Goal: Complete application form: Complete application form

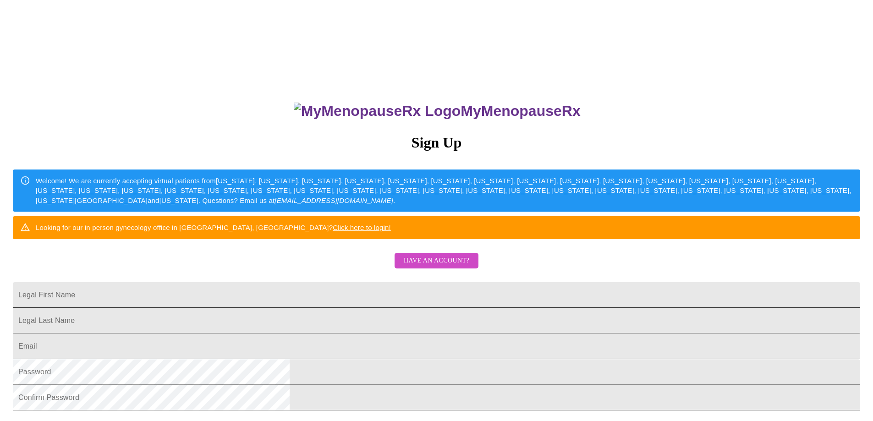
click at [406, 308] on input "Legal First Name" at bounding box center [436, 295] width 847 height 26
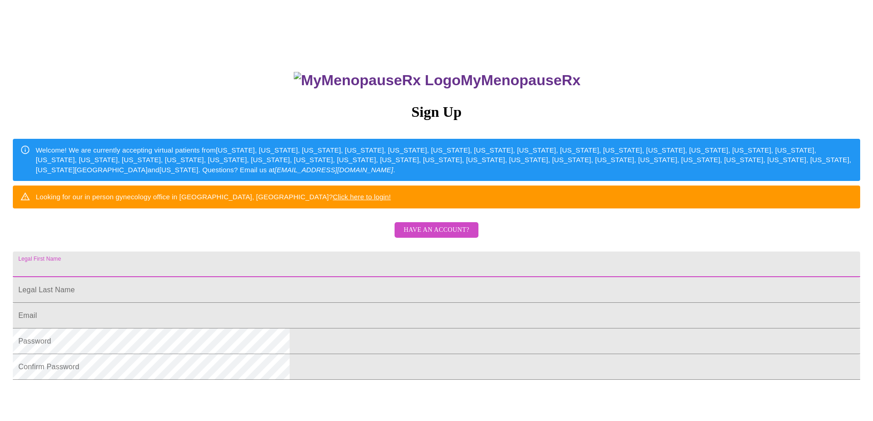
scroll to position [92, 0]
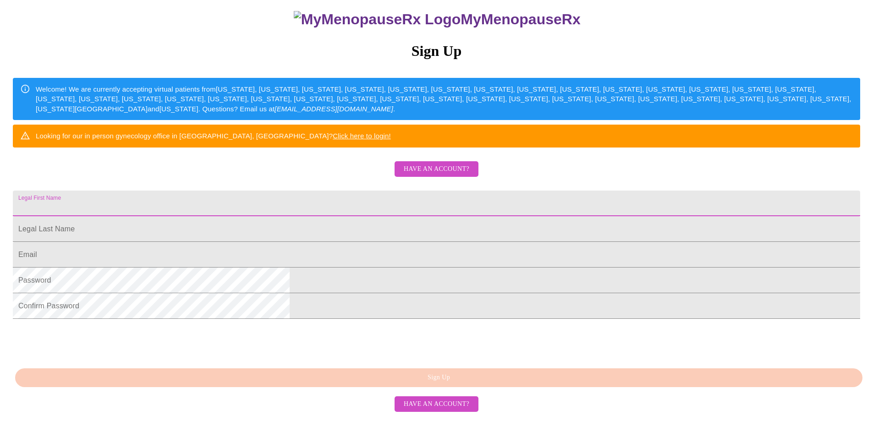
click at [399, 216] on input "Legal First Name" at bounding box center [436, 204] width 847 height 26
click at [356, 242] on input "Legal First Name" at bounding box center [436, 229] width 847 height 26
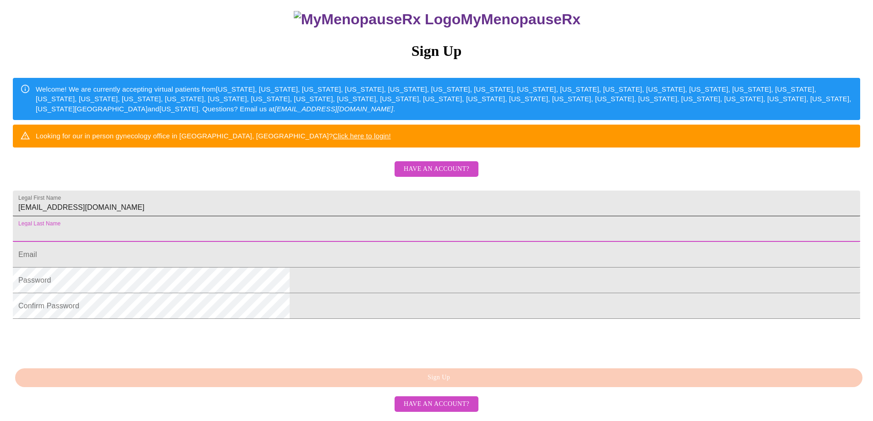
click at [397, 216] on input "[EMAIL_ADDRESS][DOMAIN_NAME]" at bounding box center [436, 204] width 847 height 26
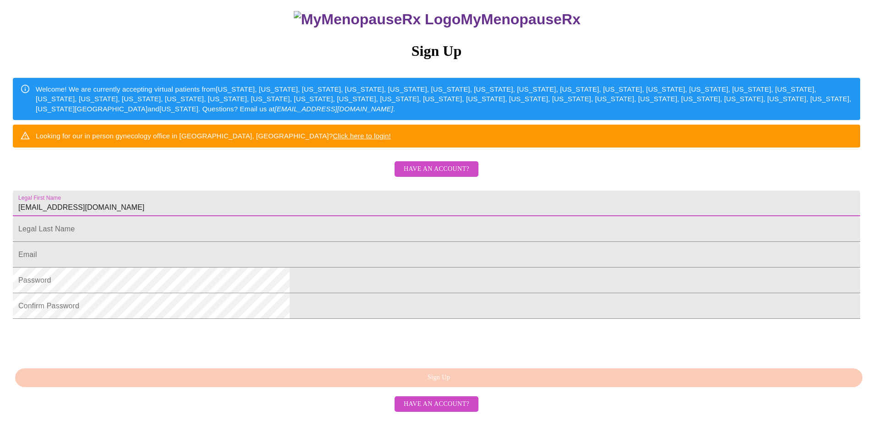
click at [397, 216] on input "[EMAIL_ADDRESS][DOMAIN_NAME]" at bounding box center [436, 204] width 847 height 26
paste input "[GEOGRAPHIC_DATA]"
type input "[GEOGRAPHIC_DATA]"
click at [346, 242] on input "Legal First Name" at bounding box center [436, 229] width 847 height 26
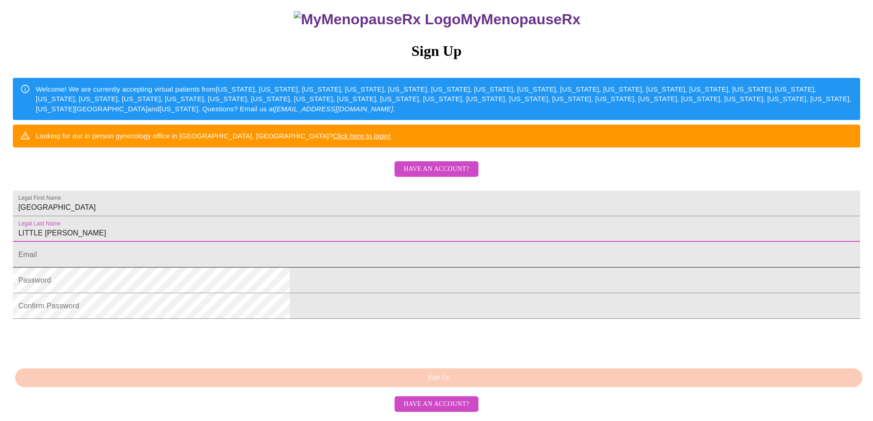
type input "LITTLE [PERSON_NAME]"
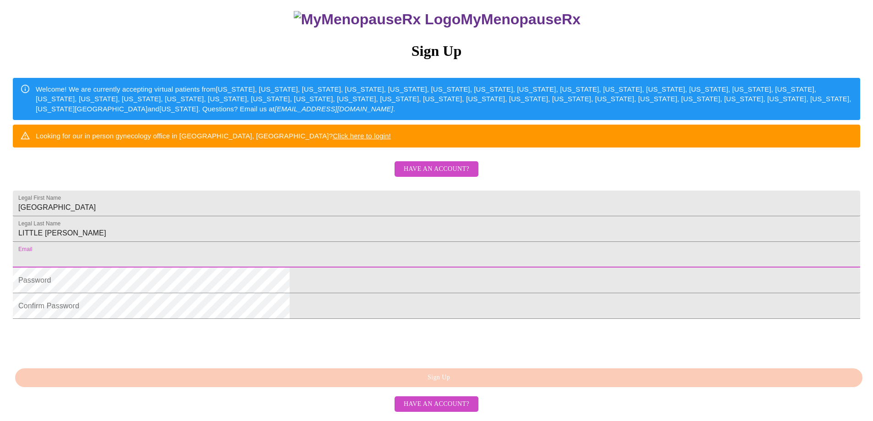
click at [349, 268] on input "Legal First Name" at bounding box center [436, 255] width 847 height 26
type input "[EMAIL_ADDRESS][DOMAIN_NAME]"
click at [250, 318] on div "MyMenopauseRx Sign Up Welcome! We are currently accepting virtual patients from…" at bounding box center [437, 164] width 866 height 505
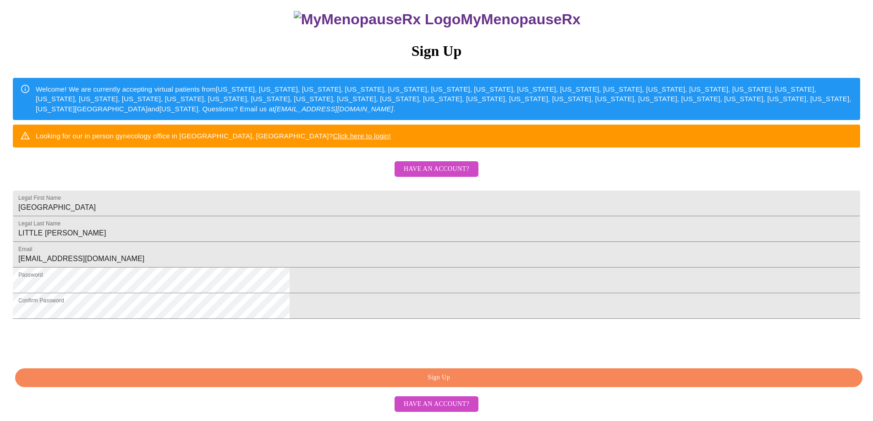
click at [702, 337] on html "MyMenopauseRx Sign Up Welcome! We are currently accepting virtual patients from…" at bounding box center [436, 164] width 873 height 513
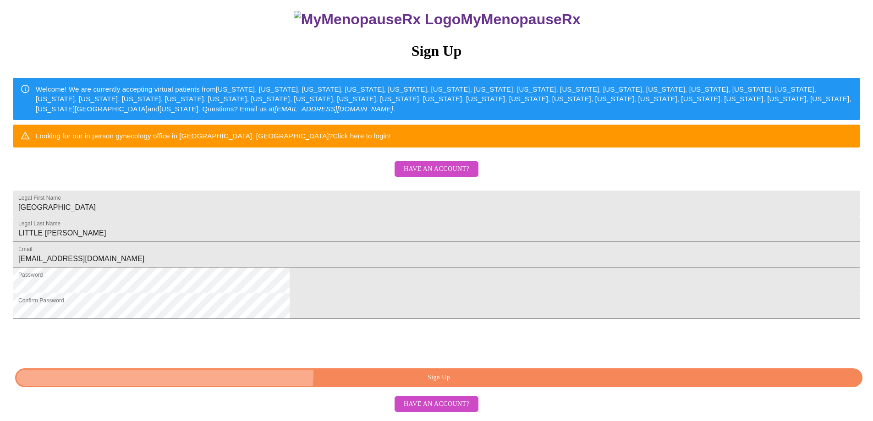
click at [450, 378] on span "Sign Up" at bounding box center [439, 377] width 826 height 11
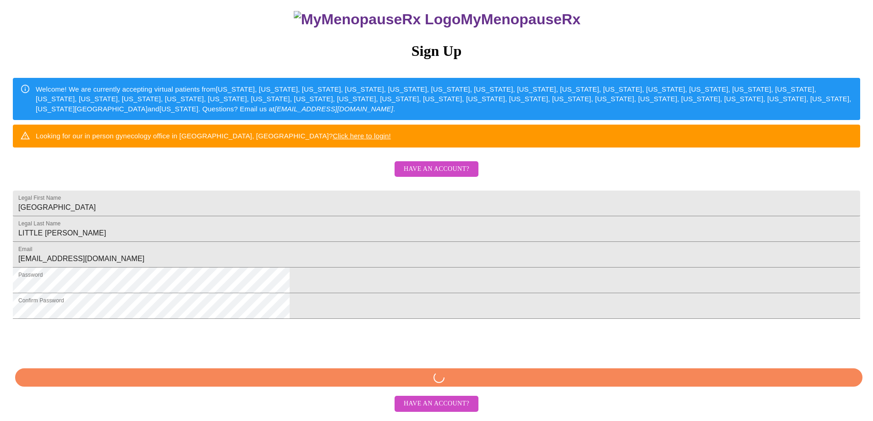
scroll to position [132, 0]
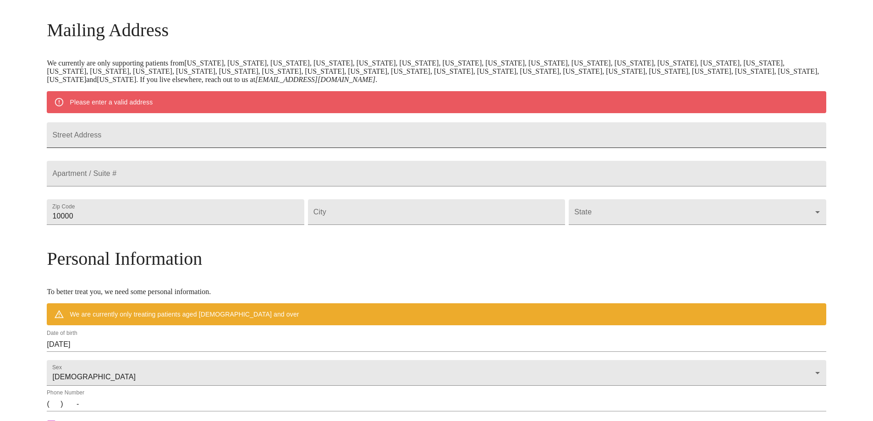
click at [245, 144] on input "Street Address" at bounding box center [436, 135] width 779 height 26
paste input "[STREET_ADDRESS]"
type input "[STREET_ADDRESS]"
click at [206, 186] on input "Street Address" at bounding box center [436, 174] width 779 height 26
click at [368, 225] on input "Street Address" at bounding box center [436, 212] width 257 height 26
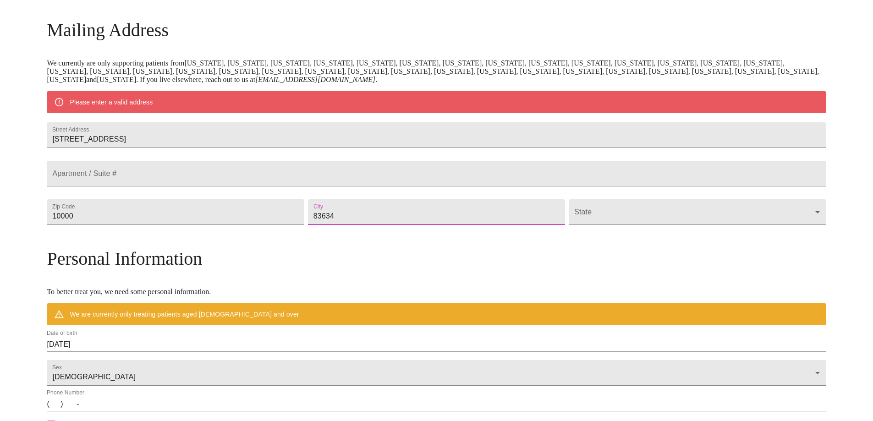
type input "83634"
click at [743, 271] on div "MyMenopauseRx Welcome to MyMenopauseRx Since it's your first time here, you'll …" at bounding box center [436, 229] width 779 height 714
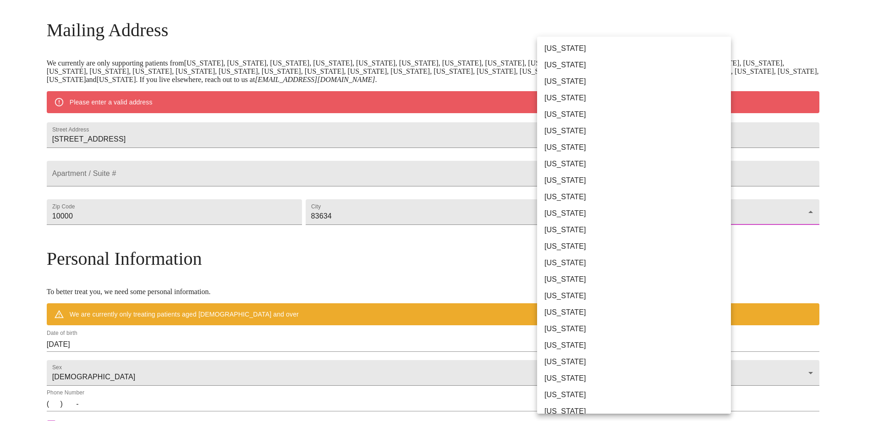
click at [679, 233] on body "MyMenopauseRx Welcome to MyMenopauseRx Since it's your first time here, you'll …" at bounding box center [437, 229] width 866 height 714
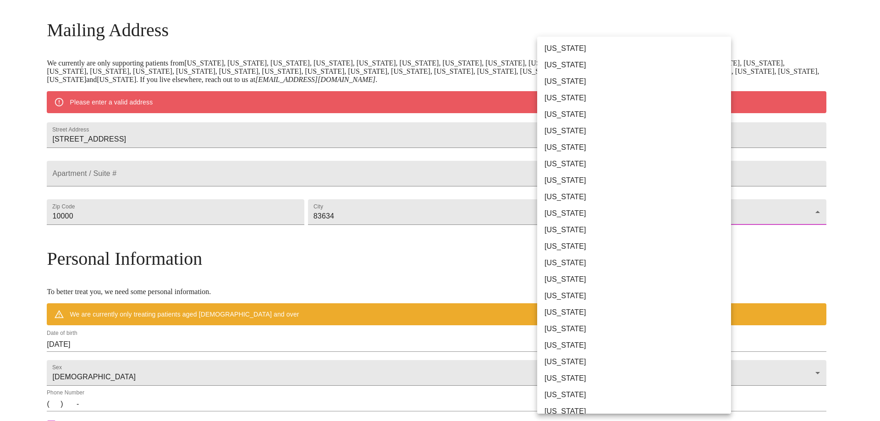
click at [671, 235] on li "[US_STATE]" at bounding box center [637, 230] width 201 height 16
type input "[US_STATE]"
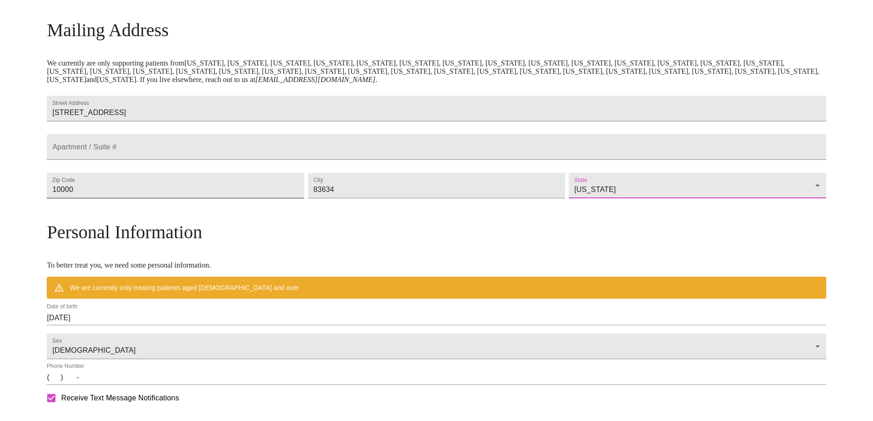
click at [247, 198] on input "10000" at bounding box center [175, 186] width 257 height 26
click at [258, 198] on input "10000" at bounding box center [175, 186] width 257 height 26
type input "83634"
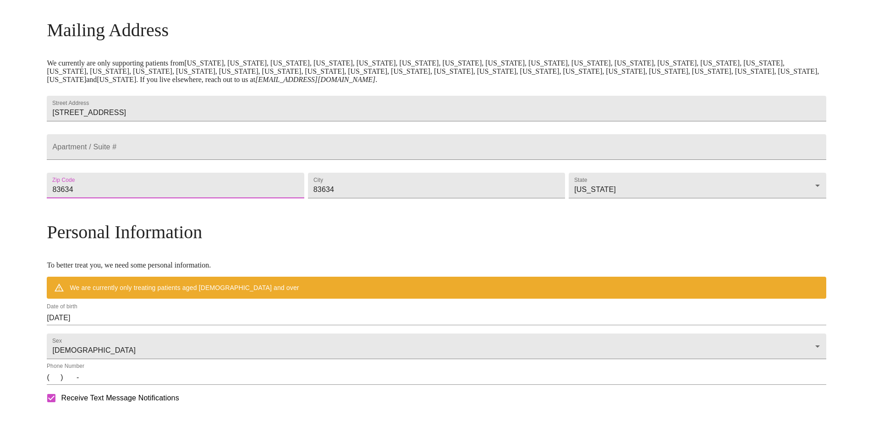
click at [82, 207] on div "MyMenopauseRx Welcome to MyMenopauseRx Since it's your first time here, you'll …" at bounding box center [436, 216] width 779 height 688
drag, startPoint x: 382, startPoint y: 211, endPoint x: 296, endPoint y: 218, distance: 86.4
click at [296, 205] on div "Street Address [STREET_ADDRESS][GEOGRAPHIC_DATA] / Suite # Zip Code [GEOGRAPHIC…" at bounding box center [436, 146] width 783 height 115
type input "kuna"
click at [28, 111] on div "MyMenopauseRx Welcome to MyMenopauseRx Since it's your first time here, you'll …" at bounding box center [437, 216] width 866 height 688
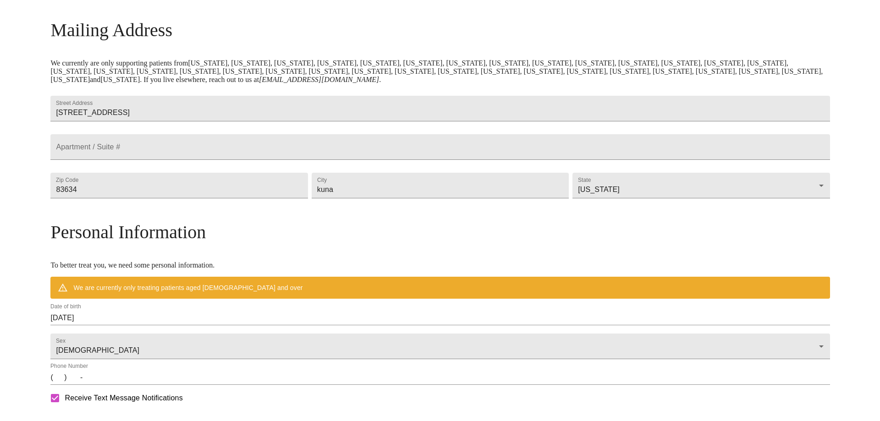
scroll to position [224, 0]
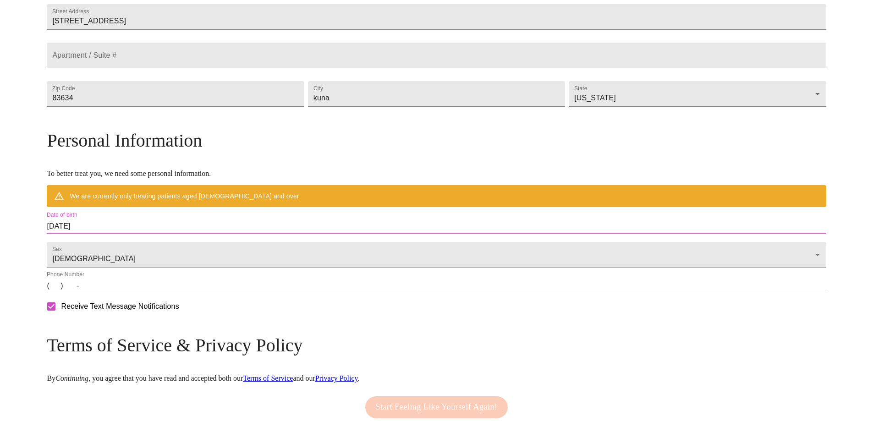
click at [158, 234] on input "[DATE]" at bounding box center [436, 226] width 779 height 15
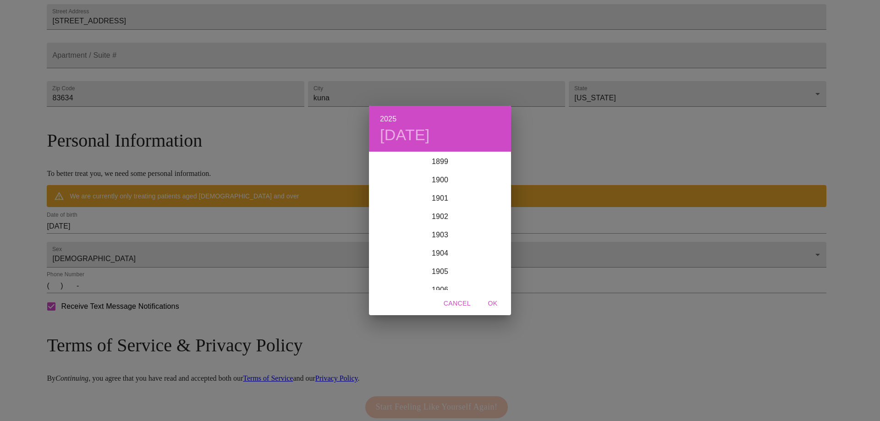
scroll to position [2254, 0]
drag, startPoint x: 444, startPoint y: 196, endPoint x: 446, endPoint y: 238, distance: 42.2
click at [440, 269] on div "1899 1900 1901 1902 1903 1904 1905 1906 1907 1908 1909 1910 1911 1912 1913 1914…" at bounding box center [440, 221] width 142 height 137
click at [454, 162] on div "1991" at bounding box center [440, 162] width 142 height 18
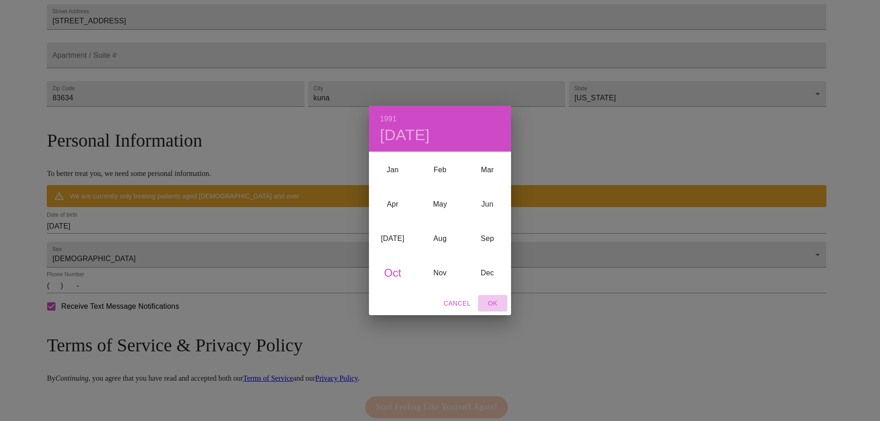
click at [488, 302] on span "OK" at bounding box center [493, 303] width 22 height 11
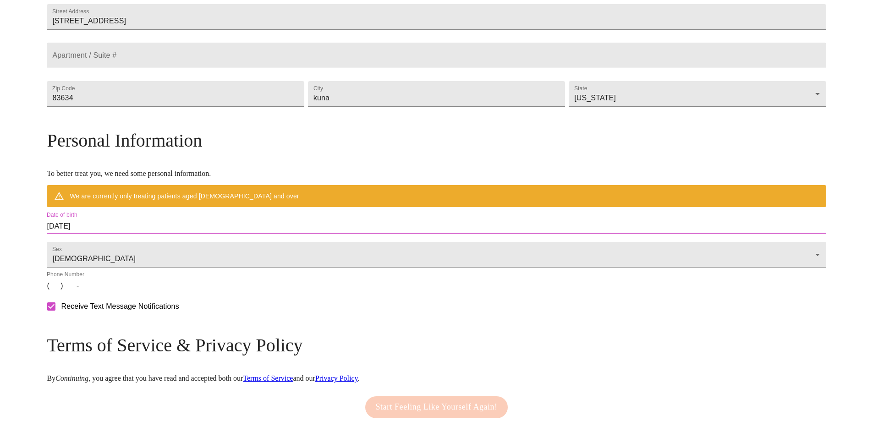
click at [170, 234] on input "[DATE]" at bounding box center [436, 226] width 779 height 15
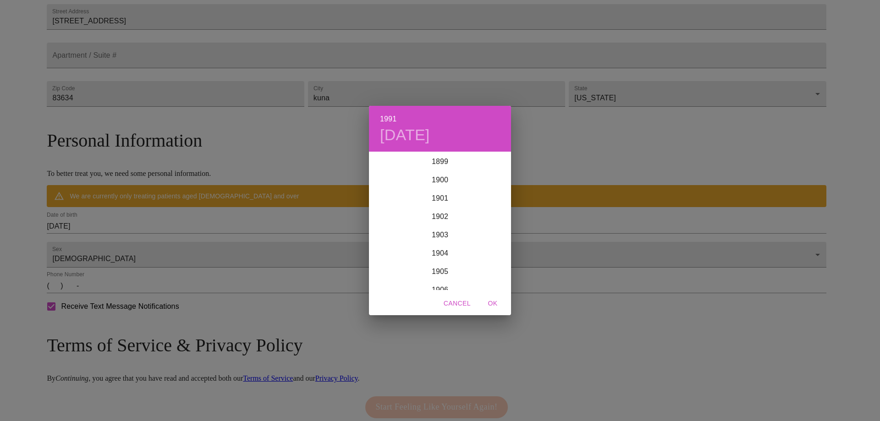
scroll to position [1631, 0]
click at [400, 133] on h4 "[DATE]" at bounding box center [405, 135] width 50 height 19
click at [439, 264] on p "30" at bounding box center [439, 266] width 7 height 9
click at [494, 302] on span "OK" at bounding box center [493, 303] width 22 height 11
type input "[DATE]"
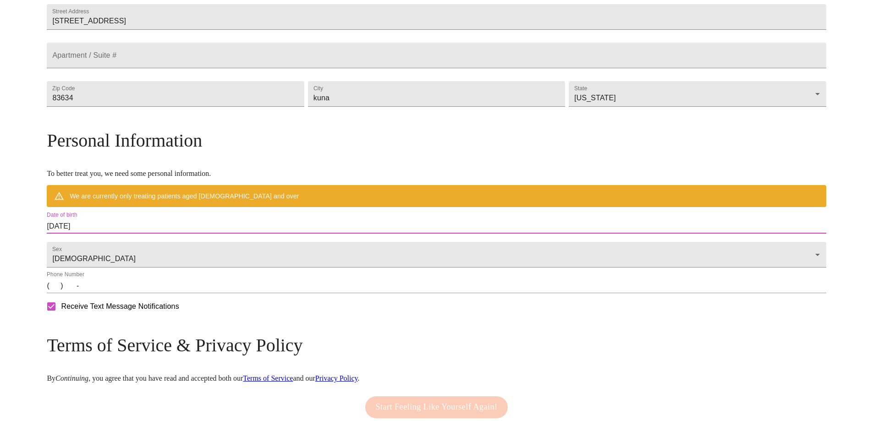
click at [162, 293] on input "(   )    -" at bounding box center [436, 286] width 779 height 15
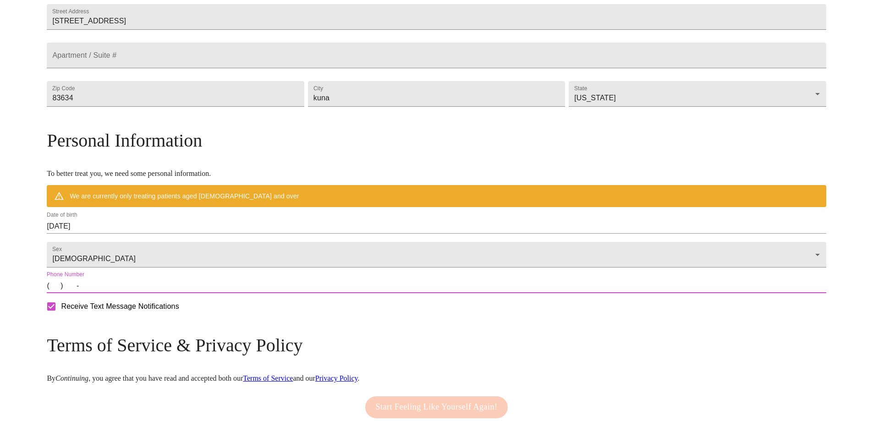
click at [145, 293] on input "(   )    -" at bounding box center [436, 286] width 779 height 15
paste input "208) 830-7817"
type input "[PHONE_NUMBER]"
click at [78, 282] on div "MyMenopauseRx Welcome to MyMenopauseRx Since it's your first time here, you'll …" at bounding box center [436, 124] width 779 height 688
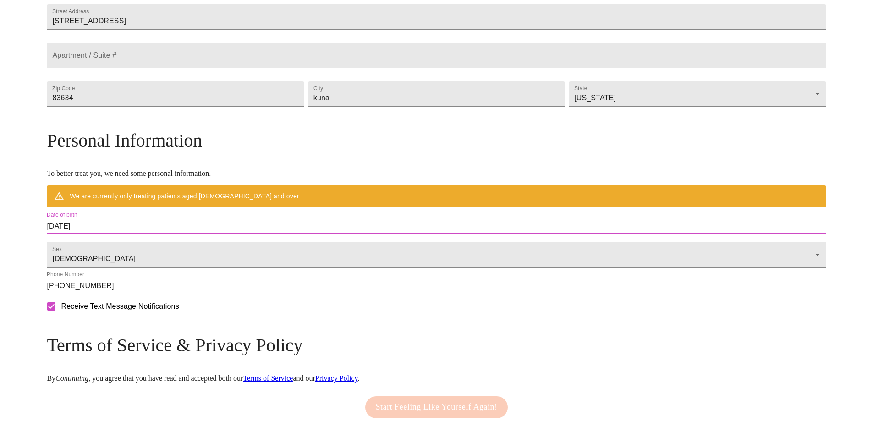
click at [196, 234] on input "[DATE]" at bounding box center [436, 226] width 779 height 15
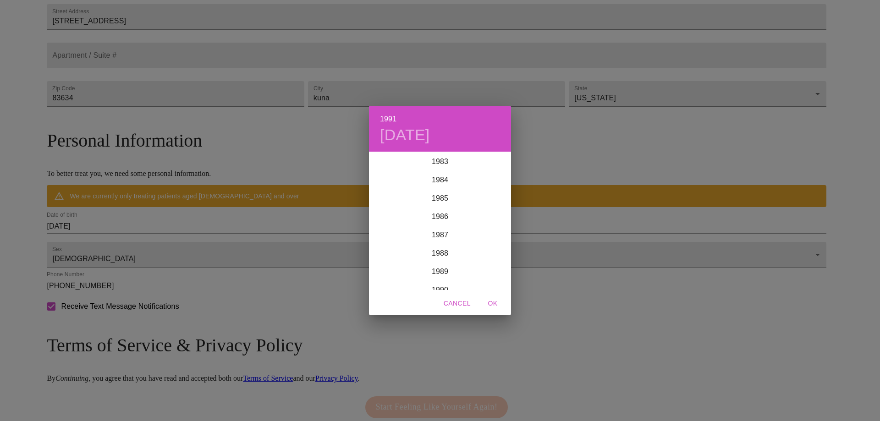
scroll to position [1463, 0]
click at [436, 183] on div "1980" at bounding box center [440, 183] width 142 height 18
click at [390, 116] on h6 "1980" at bounding box center [388, 119] width 16 height 13
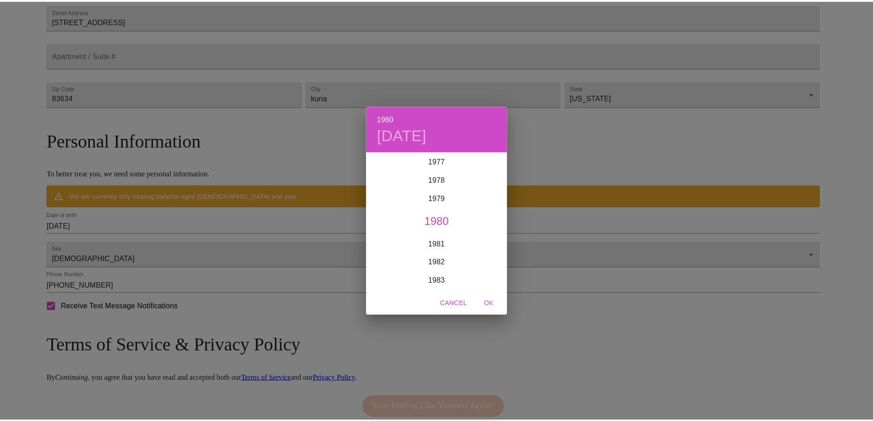
scroll to position [1369, 0]
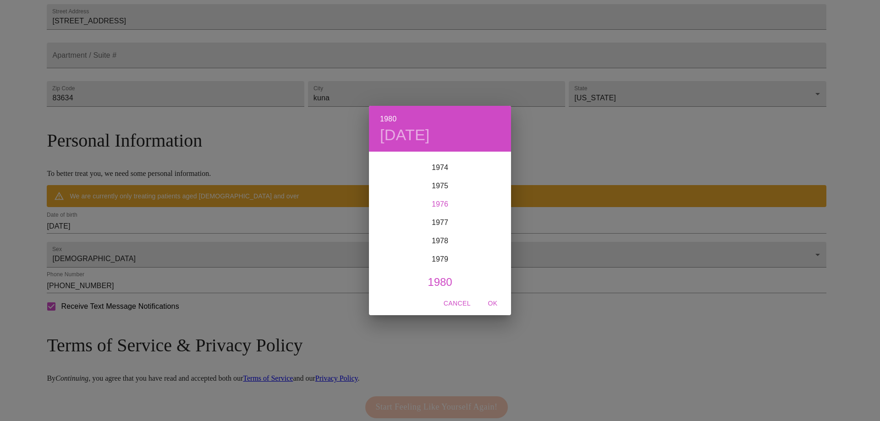
click at [439, 199] on div "1976" at bounding box center [440, 204] width 142 height 18
click at [490, 302] on span "OK" at bounding box center [493, 303] width 22 height 11
type input "[DATE]"
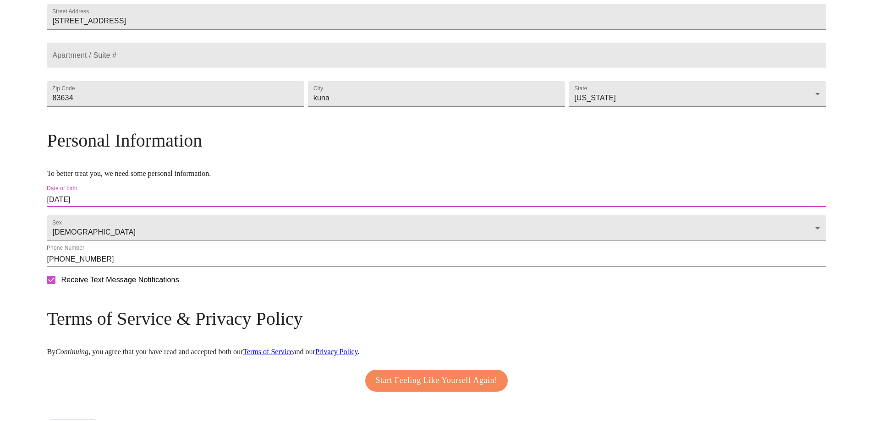
click at [54, 192] on div "MyMenopauseRx Welcome to MyMenopauseRx Since it's your first time here, you'll …" at bounding box center [436, 110] width 779 height 661
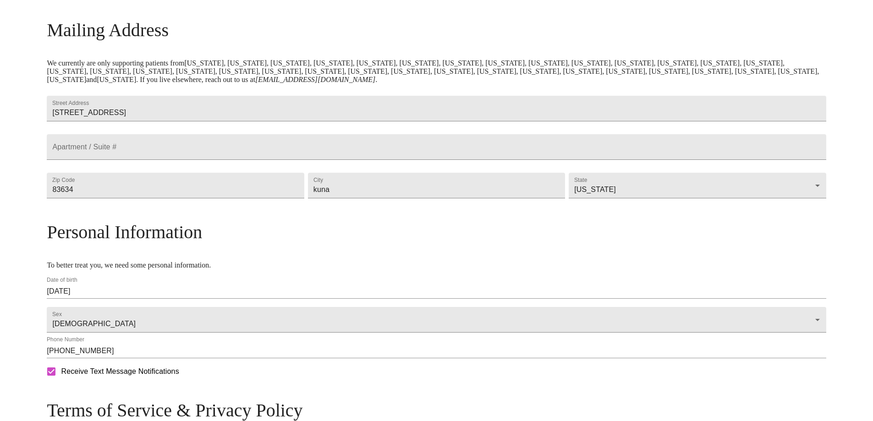
scroll to position [224, 0]
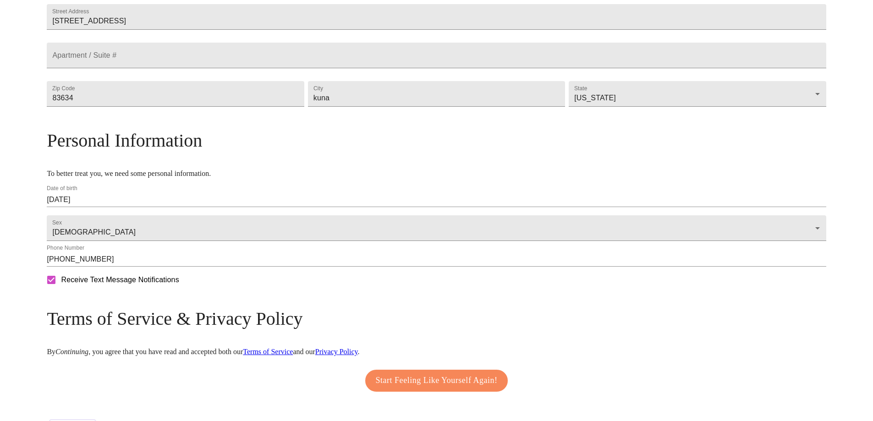
click at [96, 257] on div "MyMenopauseRx Welcome to MyMenopauseRx Since it's your first time here, you'll …" at bounding box center [436, 110] width 779 height 661
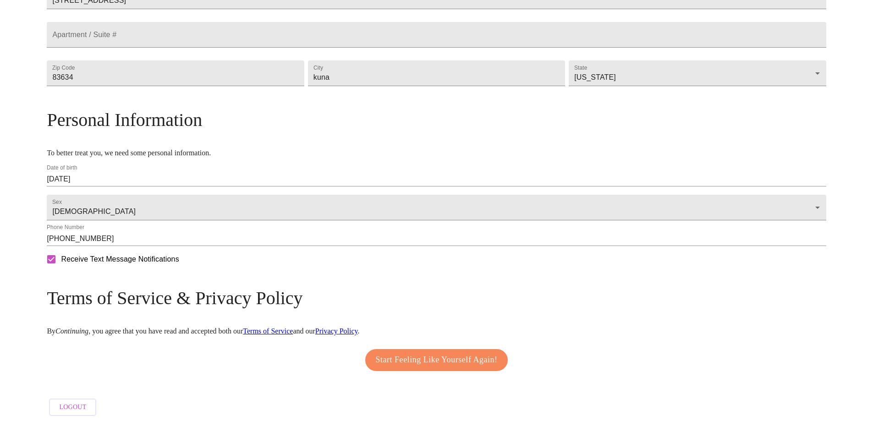
scroll to position [274, 0]
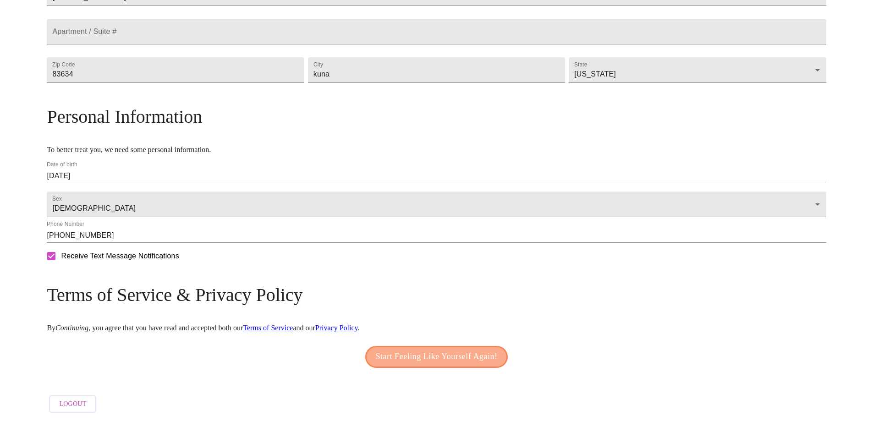
click at [400, 350] on span "Start Feeling Like Yourself Again!" at bounding box center [437, 357] width 122 height 15
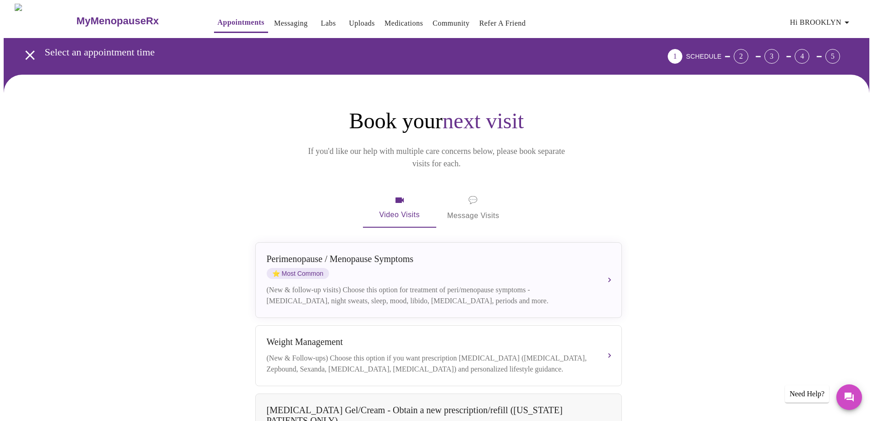
click at [817, 21] on span "Hi BROOKLYN" at bounding box center [821, 22] width 62 height 13
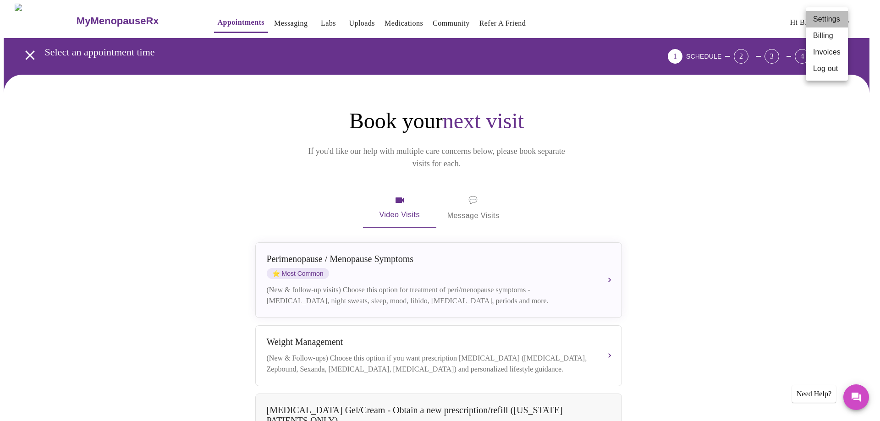
click at [820, 20] on li "Settings" at bounding box center [827, 19] width 42 height 16
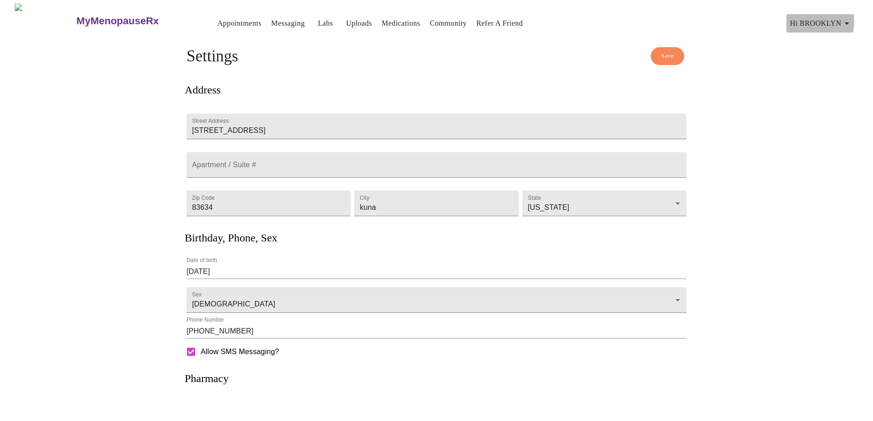
click at [813, 17] on span "Hi BROOKLYN" at bounding box center [821, 23] width 62 height 13
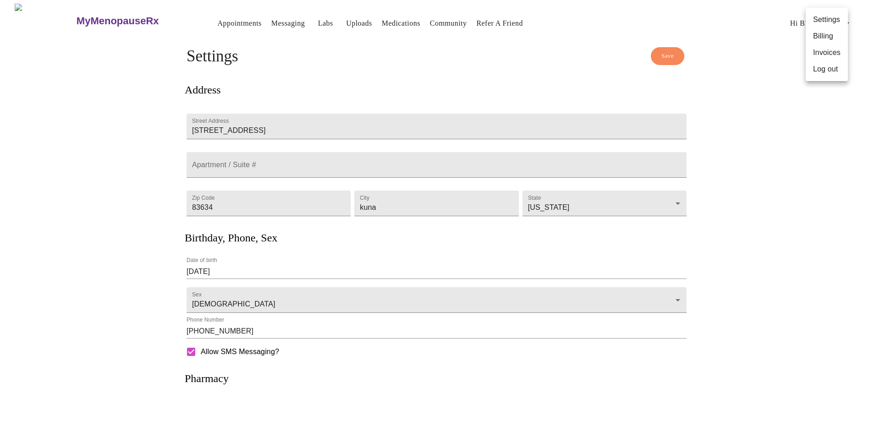
click at [820, 71] on li "Log out" at bounding box center [827, 69] width 42 height 16
